Goal: Download file/media

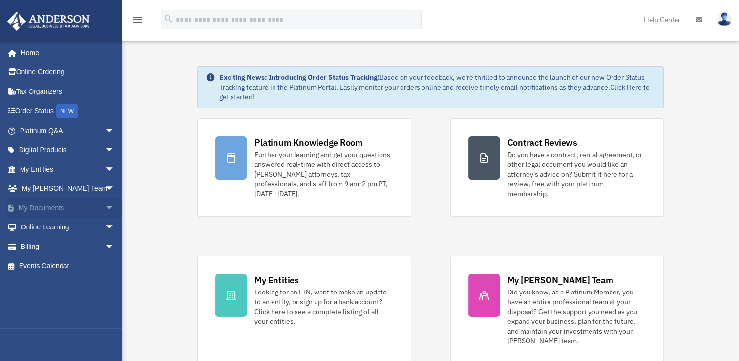
click at [47, 210] on link "My Documents arrow_drop_down" at bounding box center [68, 208] width 123 height 20
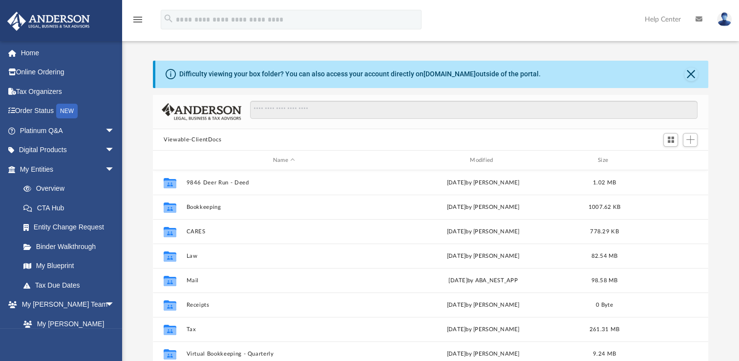
scroll to position [214, 547]
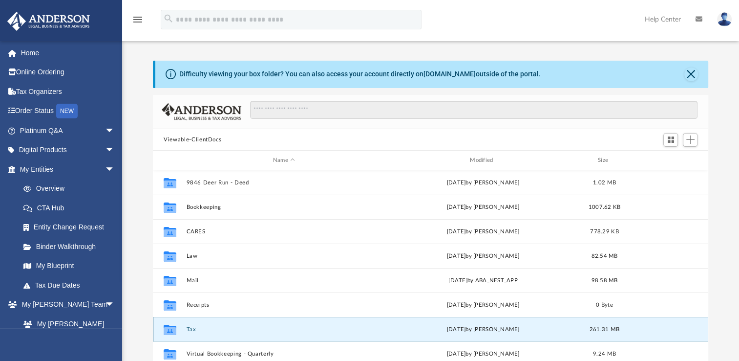
click at [192, 328] on button "Tax" at bounding box center [284, 329] width 195 height 6
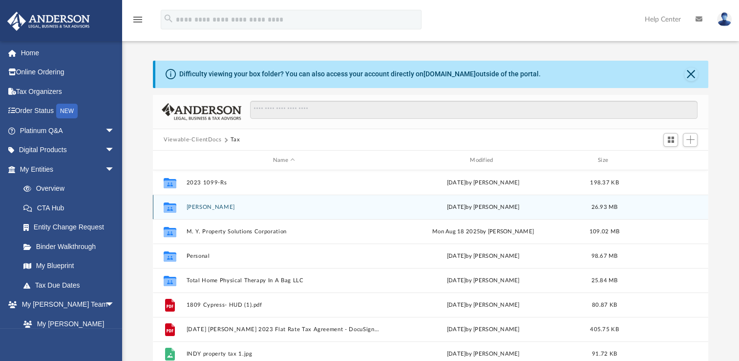
click at [205, 206] on button "[PERSON_NAME]" at bounding box center [284, 207] width 195 height 6
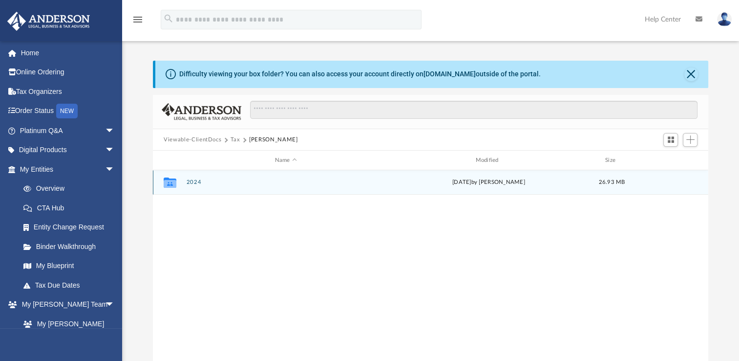
click at [193, 181] on button "2024" at bounding box center [286, 182] width 199 height 6
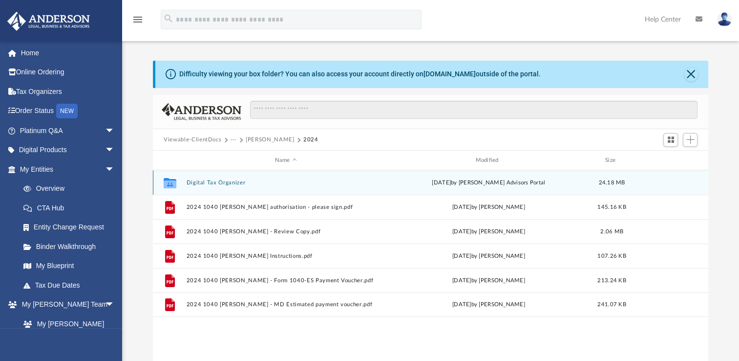
scroll to position [4, 0]
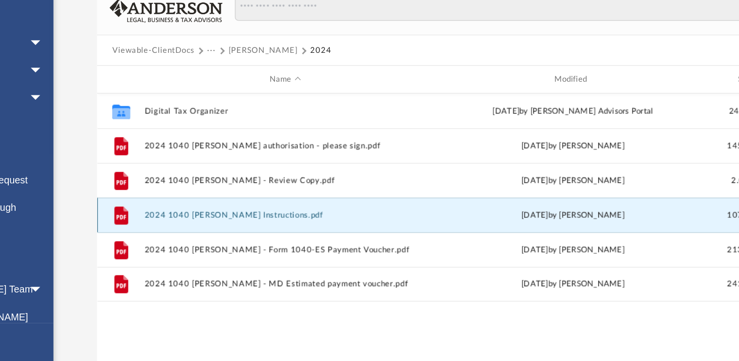
click at [289, 250] on button "2024 1040 [PERSON_NAME] Instructions.pdf" at bounding box center [286, 252] width 199 height 6
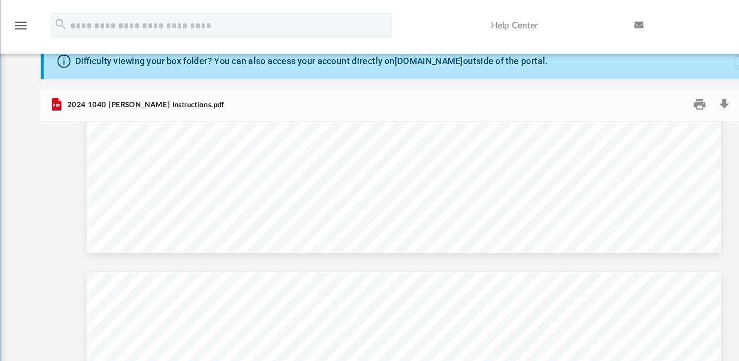
scroll to position [0, 0]
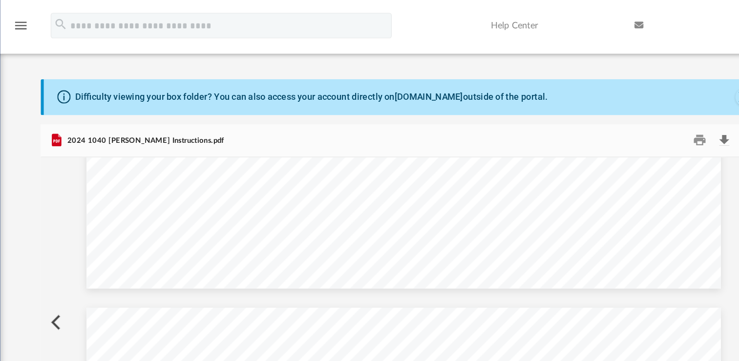
click at [675, 105] on button "Download" at bounding box center [676, 107] width 18 height 15
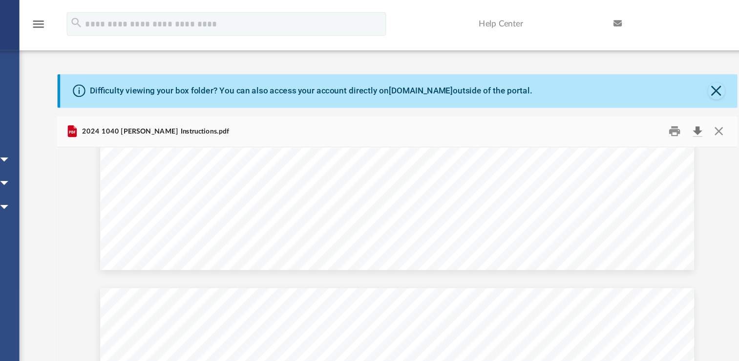
scroll to position [1291, 0]
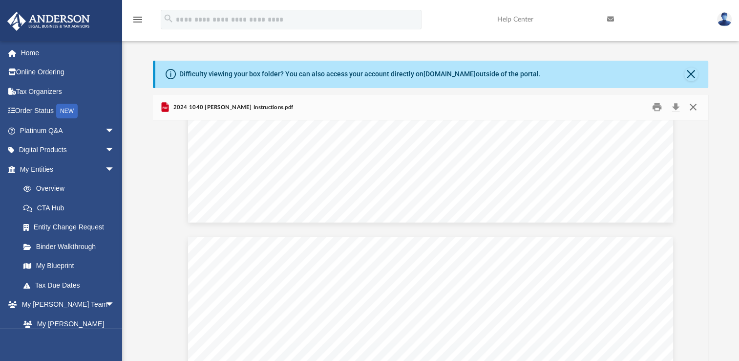
click at [692, 106] on button "Close" at bounding box center [693, 107] width 18 height 15
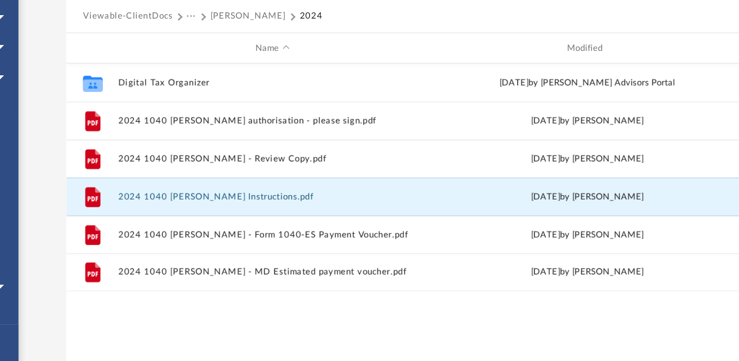
scroll to position [10, 0]
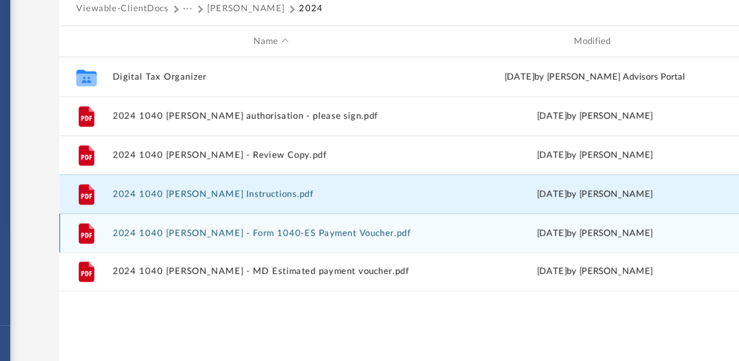
click at [335, 269] on button "2024 1040 [PERSON_NAME] - Form 1040-ES Payment Voucher.pdf" at bounding box center [286, 270] width 199 height 6
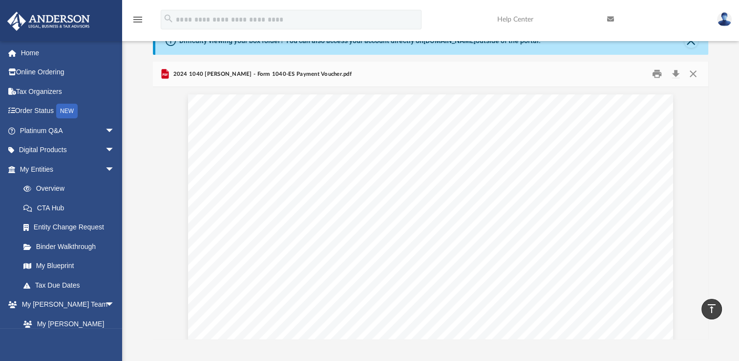
scroll to position [0, 0]
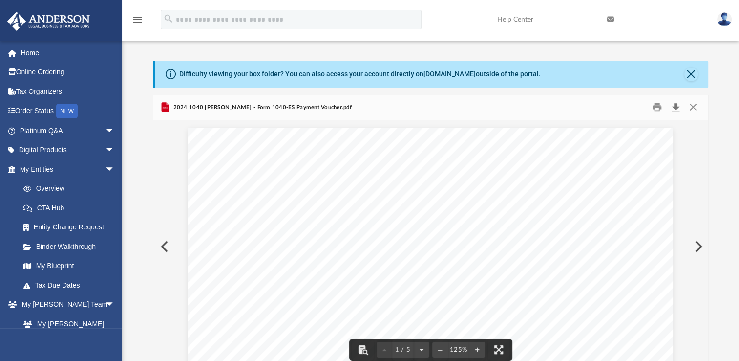
click at [674, 110] on button "Download" at bounding box center [676, 107] width 18 height 15
click at [692, 106] on button "Close" at bounding box center [693, 107] width 18 height 15
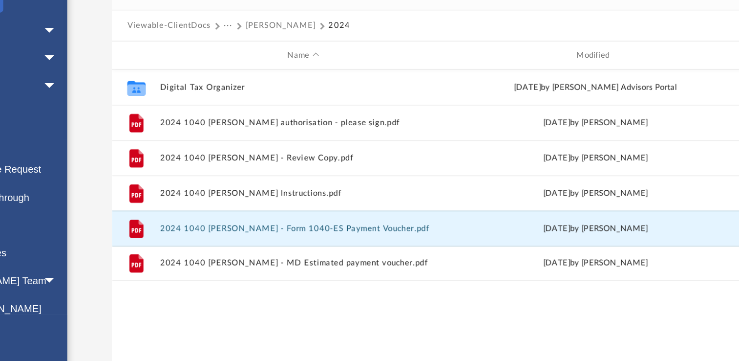
scroll to position [13, 0]
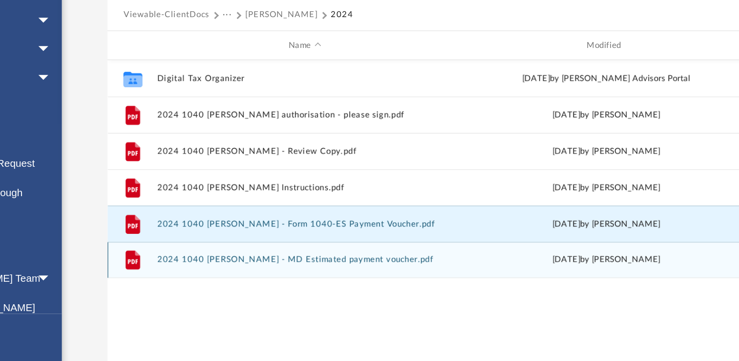
click at [302, 295] on div "File 2024 1040 [PERSON_NAME] - MD Estimated payment voucher.pdf [DATE] by [PERS…" at bounding box center [430, 291] width 555 height 24
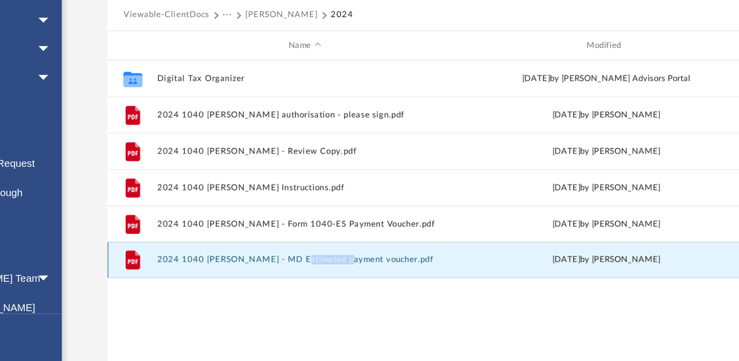
click at [302, 295] on div "File 2024 1040 [PERSON_NAME] - MD Estimated payment voucher.pdf [DATE] by [PERS…" at bounding box center [430, 291] width 555 height 24
drag, startPoint x: 302, startPoint y: 295, endPoint x: 271, endPoint y: 312, distance: 35.2
click at [271, 312] on div "Collaborated Folder Digital Tax Organizer [DATE] by [PERSON_NAME] Advisors Port…" at bounding box center [430, 258] width 555 height 202
click at [286, 287] on div "File 2024 1040 [PERSON_NAME] - MD Estimated payment voucher.pdf [DATE] by [PERS…" at bounding box center [430, 291] width 555 height 24
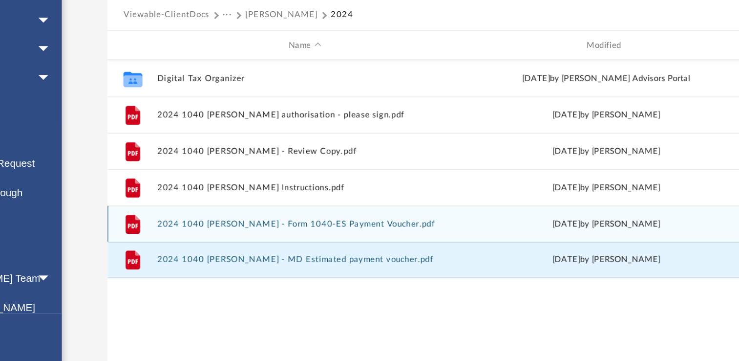
click at [249, 266] on button "2024 1040 [PERSON_NAME] - Form 1040-ES Payment Voucher.pdf" at bounding box center [286, 267] width 199 height 6
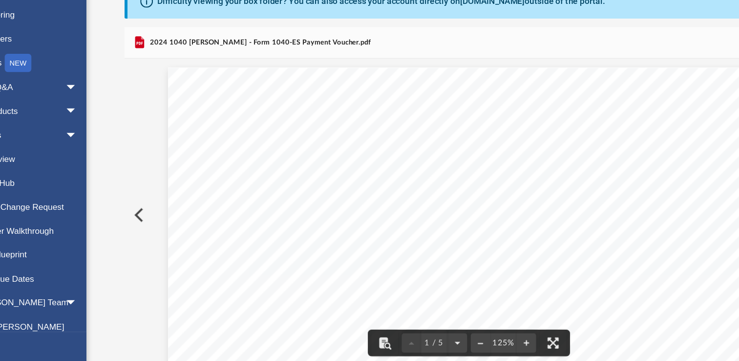
scroll to position [0, 0]
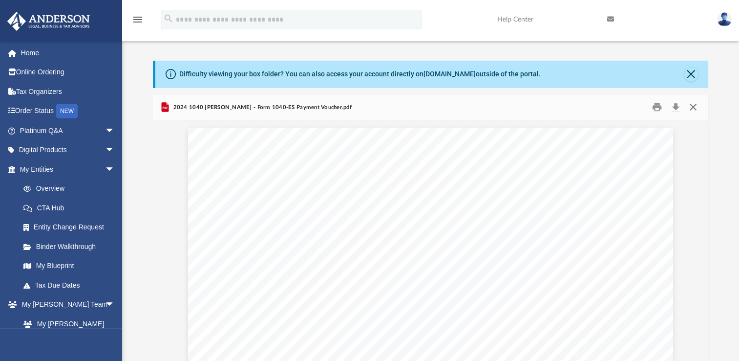
click at [691, 108] on button "Close" at bounding box center [693, 107] width 18 height 15
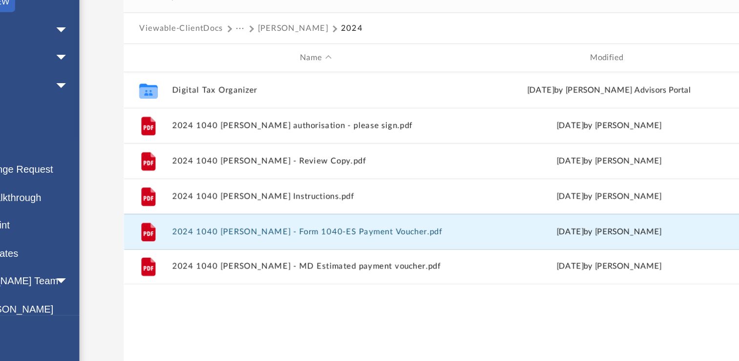
scroll to position [10, 0]
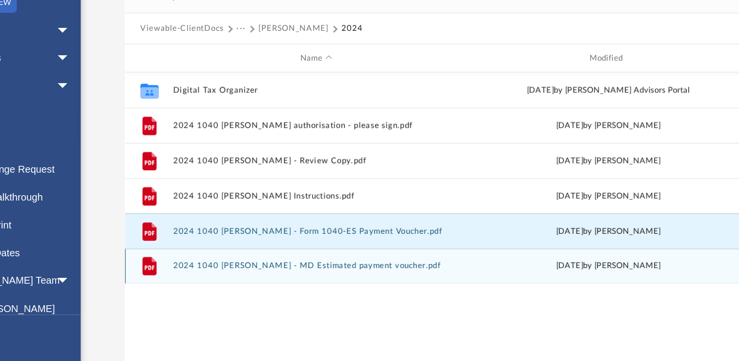
click at [232, 294] on button "2024 1040 [PERSON_NAME] - MD Estimated payment voucher.pdf" at bounding box center [286, 294] width 199 height 6
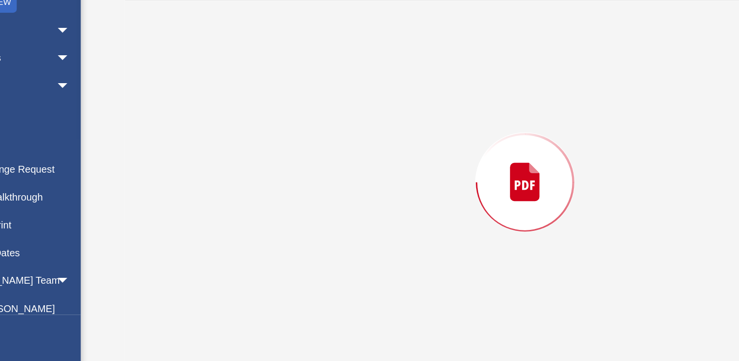
click at [232, 294] on div "Preview" at bounding box center [430, 236] width 555 height 252
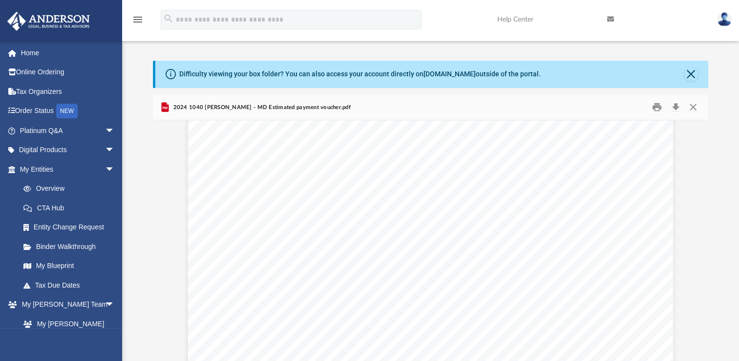
scroll to position [1439, 0]
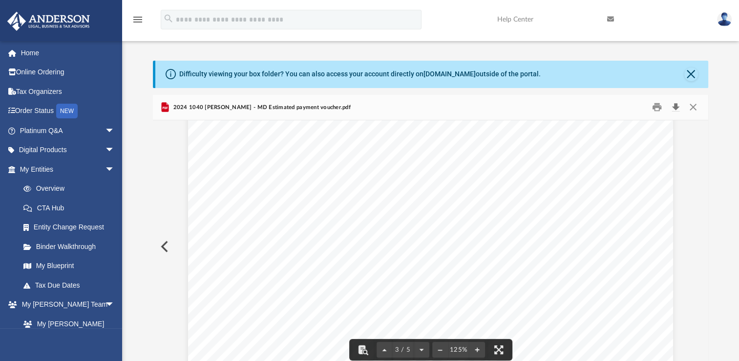
click at [673, 106] on button "Download" at bounding box center [676, 107] width 18 height 15
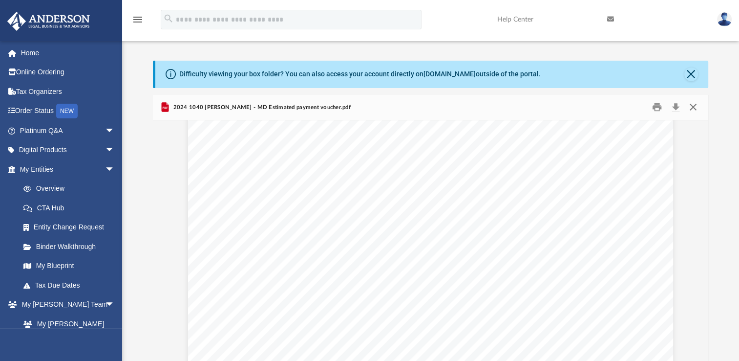
click at [695, 110] on button "Close" at bounding box center [693, 107] width 18 height 15
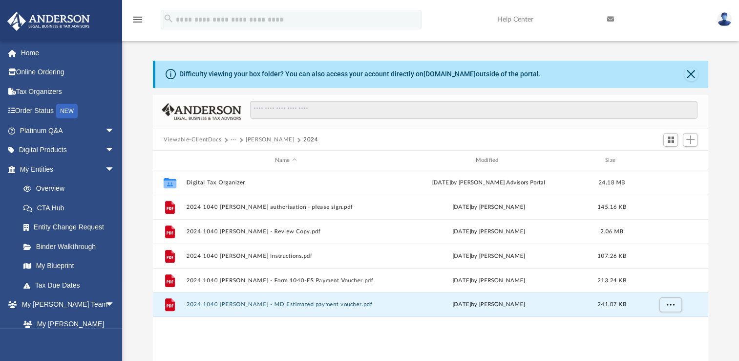
click at [729, 20] on img at bounding box center [724, 19] width 15 height 14
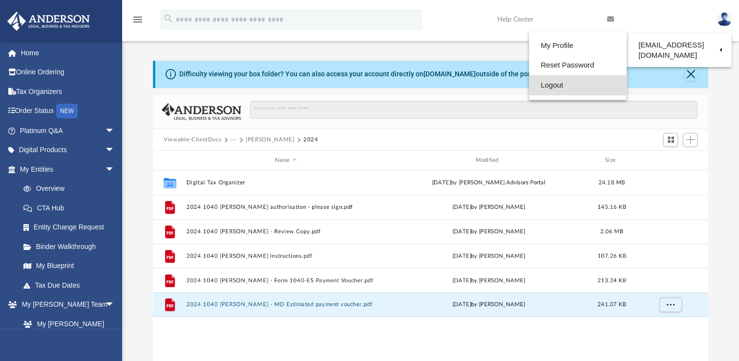
click at [551, 87] on link "Logout" at bounding box center [578, 85] width 98 height 20
